Goal: Information Seeking & Learning: Learn about a topic

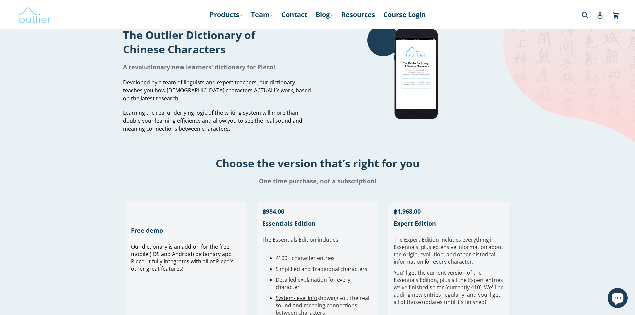
drag, startPoint x: 0, startPoint y: 0, endPoint x: 49, endPoint y: 11, distance: 50.0
click at [49, 11] on img at bounding box center [34, 14] width 33 height 19
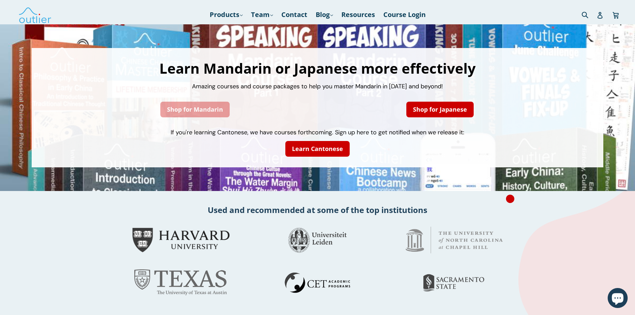
drag, startPoint x: 0, startPoint y: 0, endPoint x: 200, endPoint y: 107, distance: 226.7
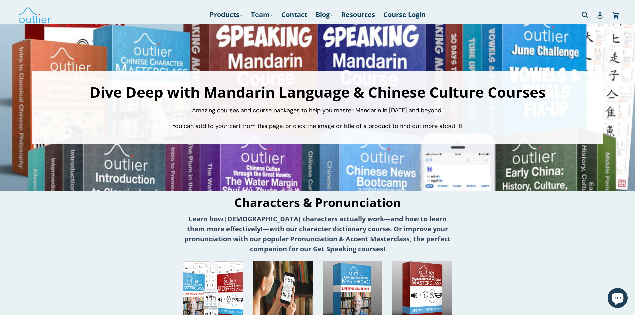
scroll to position [233, 0]
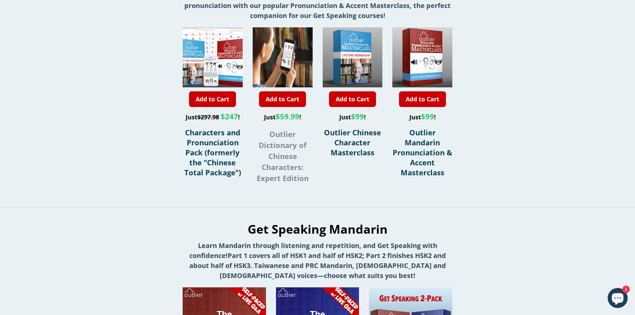
click at [287, 149] on strong "Outlier Dictionary of Chinese Characters: Expert Edition" at bounding box center [283, 156] width 52 height 54
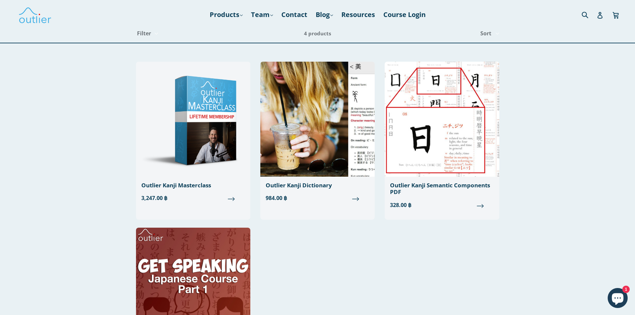
scroll to position [133, 0]
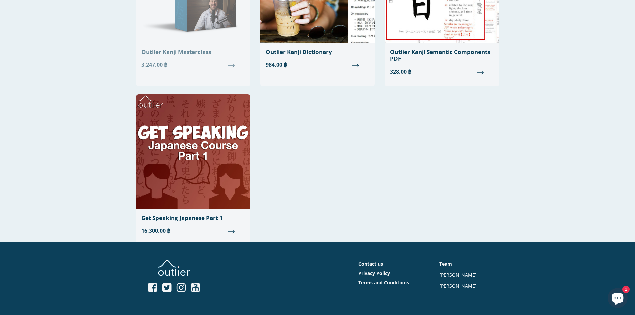
click at [178, 57] on link "Outlier Kanji Masterclass 3,247.00 ฿" at bounding box center [193, 1] width 114 height 146
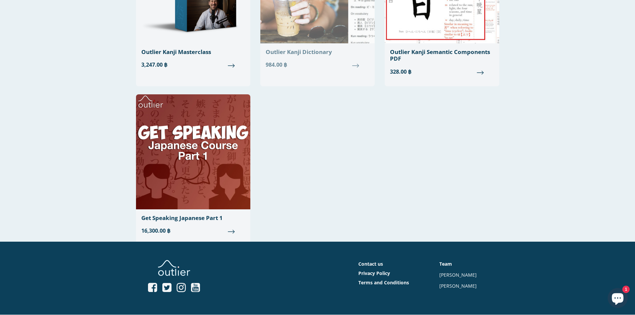
scroll to position [100, 0]
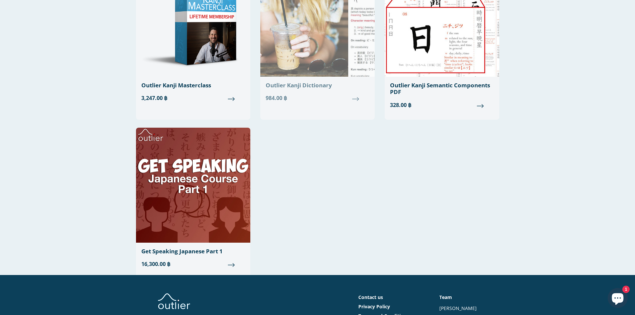
click at [324, 86] on div "Outlier Kanji Dictionary" at bounding box center [318, 85] width 104 height 7
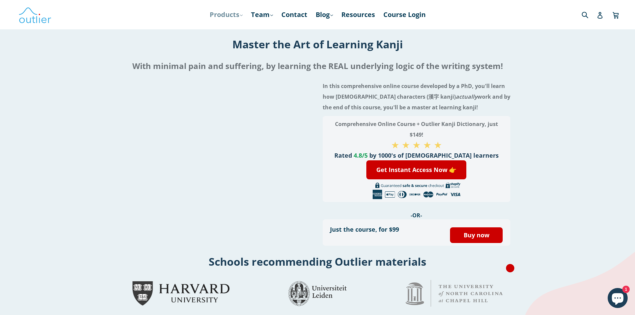
click at [216, 14] on link "Products .cls-1{fill:#231f20} expand" at bounding box center [226, 15] width 40 height 12
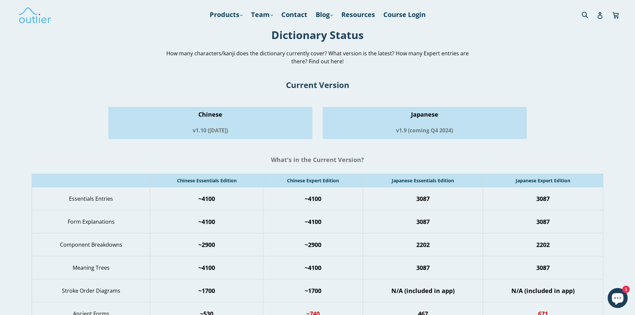
scroll to position [33, 0]
